Goal: Go to known website: Access a specific website the user already knows

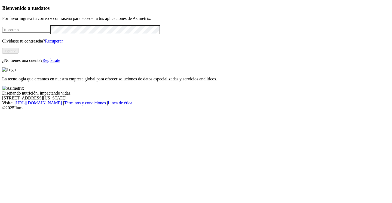
type input "[PERSON_NAME][EMAIL_ADDRESS][DOMAIN_NAME]"
click at [19, 54] on button "Ingresa" at bounding box center [10, 51] width 16 height 6
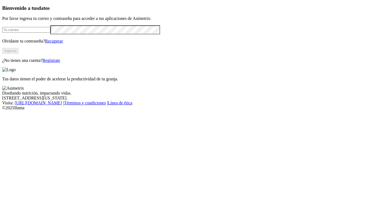
type input "alejandro.henaov@gmail.com"
click at [19, 54] on button "Ingresa" at bounding box center [10, 51] width 16 height 6
